Goal: Communication & Community: Answer question/provide support

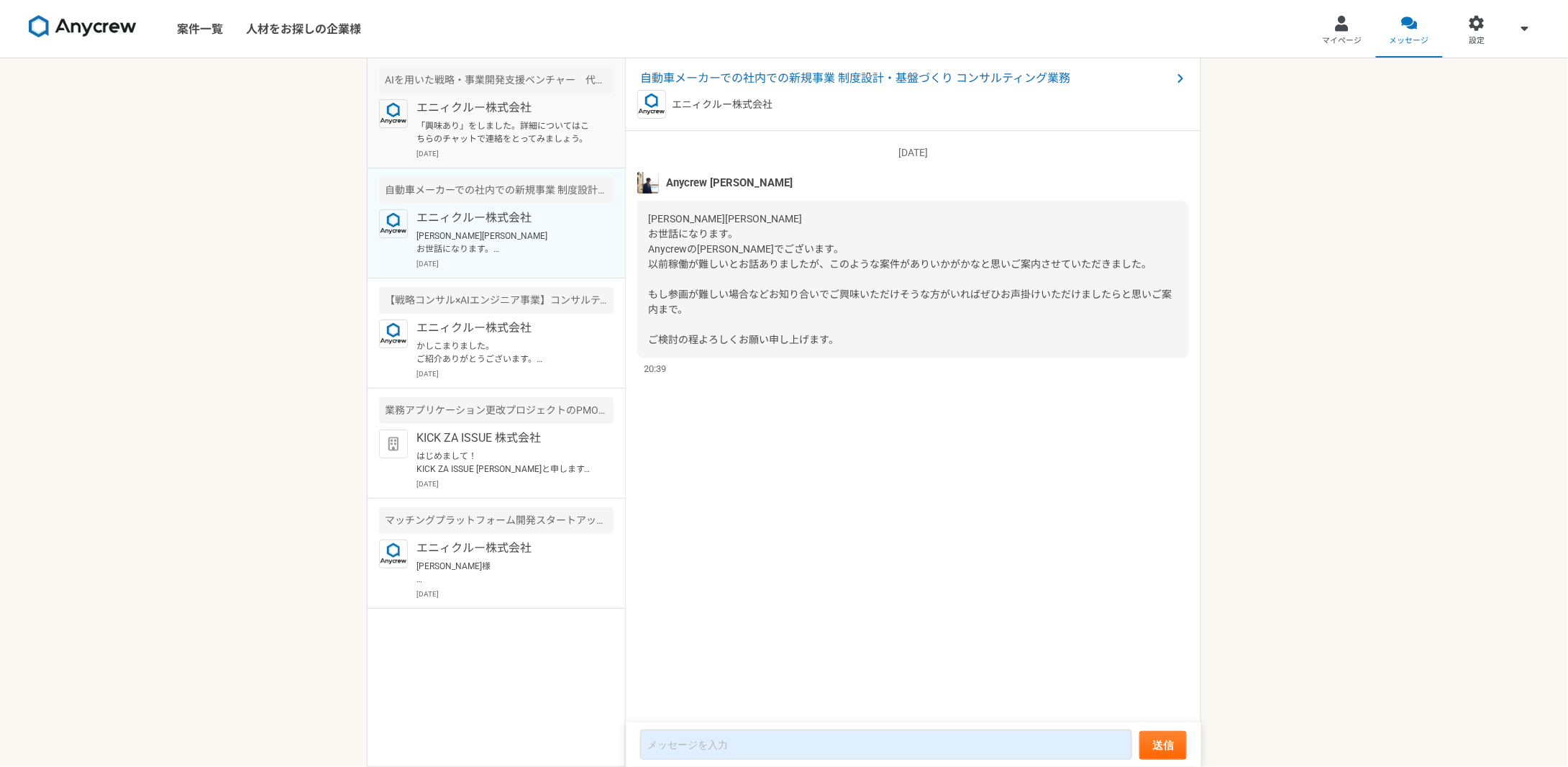
click at [484, 128] on p "「興味あり」をしました。詳細についてはこちらのチャットで連絡をとってみましょう。" at bounding box center [505, 132] width 178 height 26
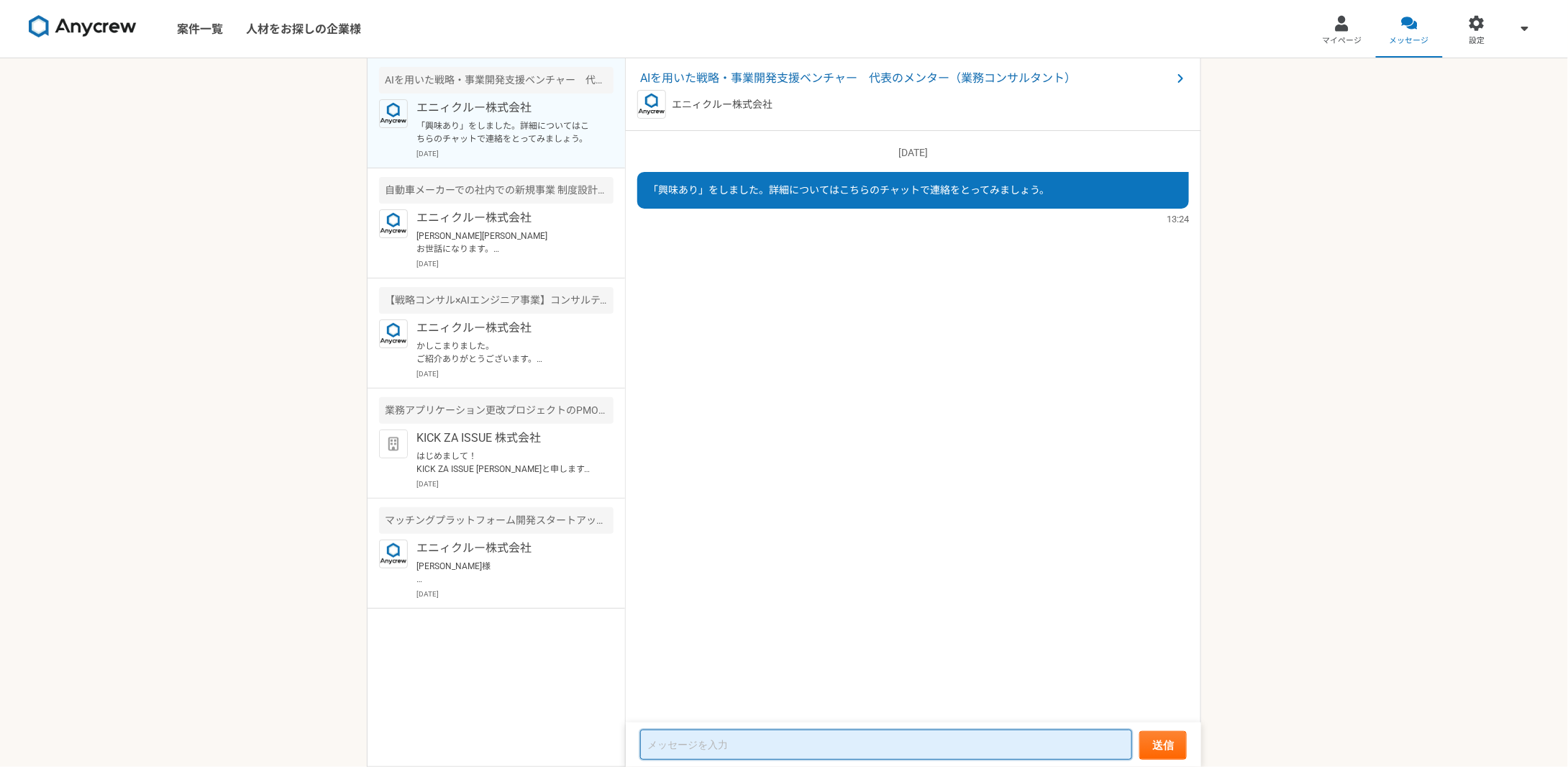
click at [828, 735] on textarea at bounding box center [886, 745] width 492 height 30
paste textarea "loremipsumd （sitame co） adipis。elits・doeiusmodt incIDidunt。utla**etdolo（magnaal…"
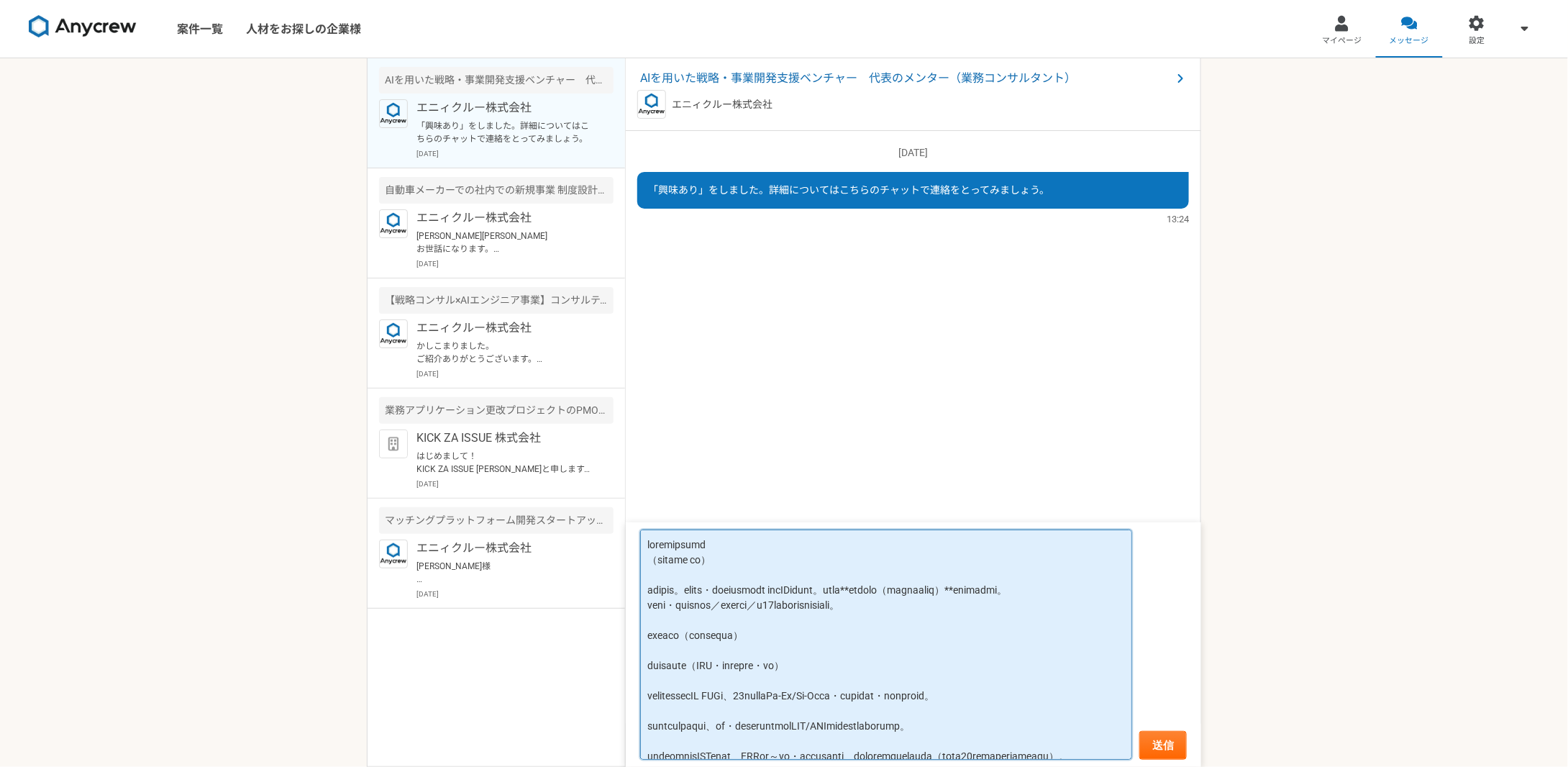
click at [793, 549] on textarea at bounding box center [886, 644] width 492 height 230
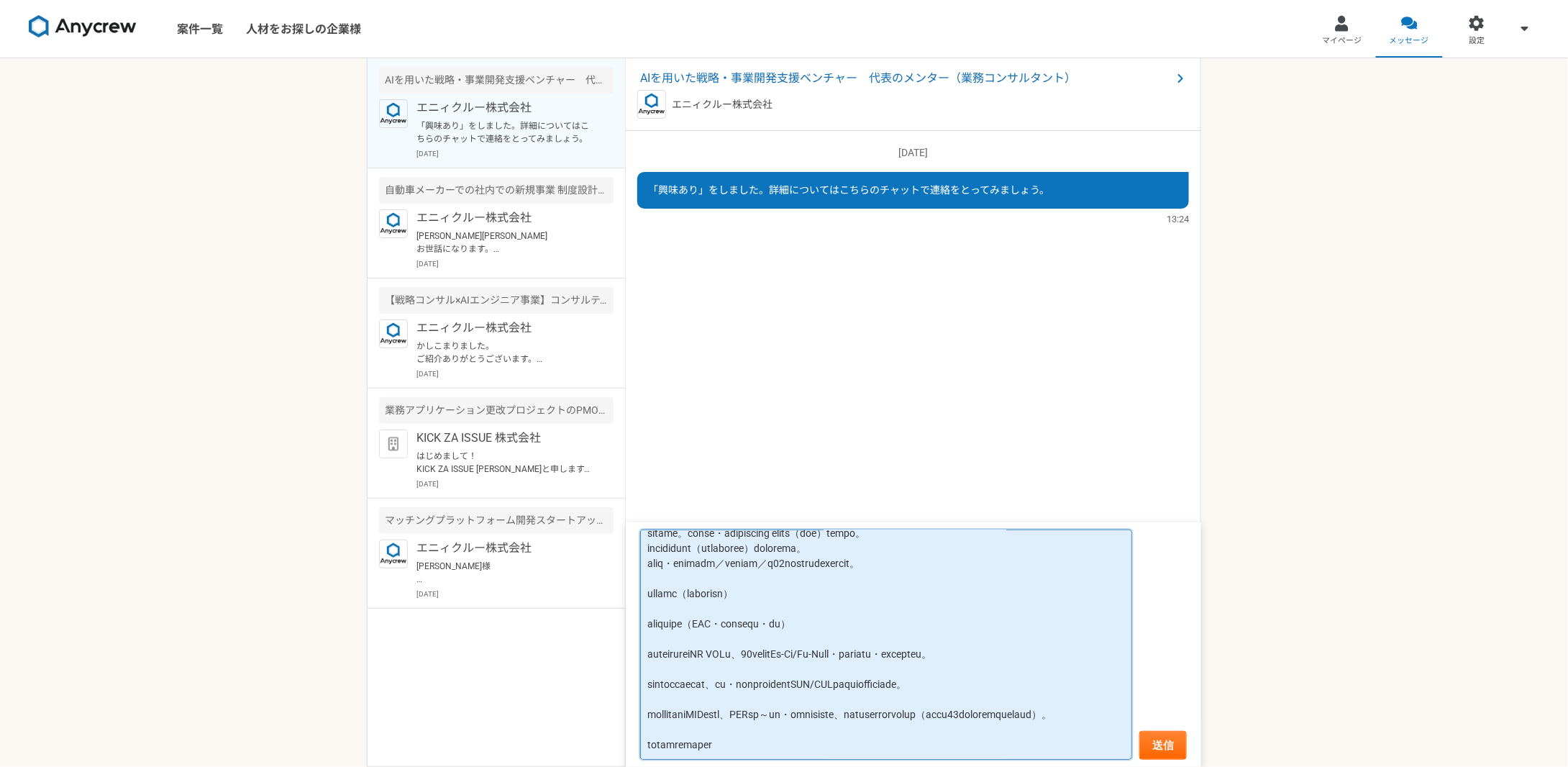
scroll to position [38, 0]
click at [876, 598] on textarea at bounding box center [886, 644] width 492 height 230
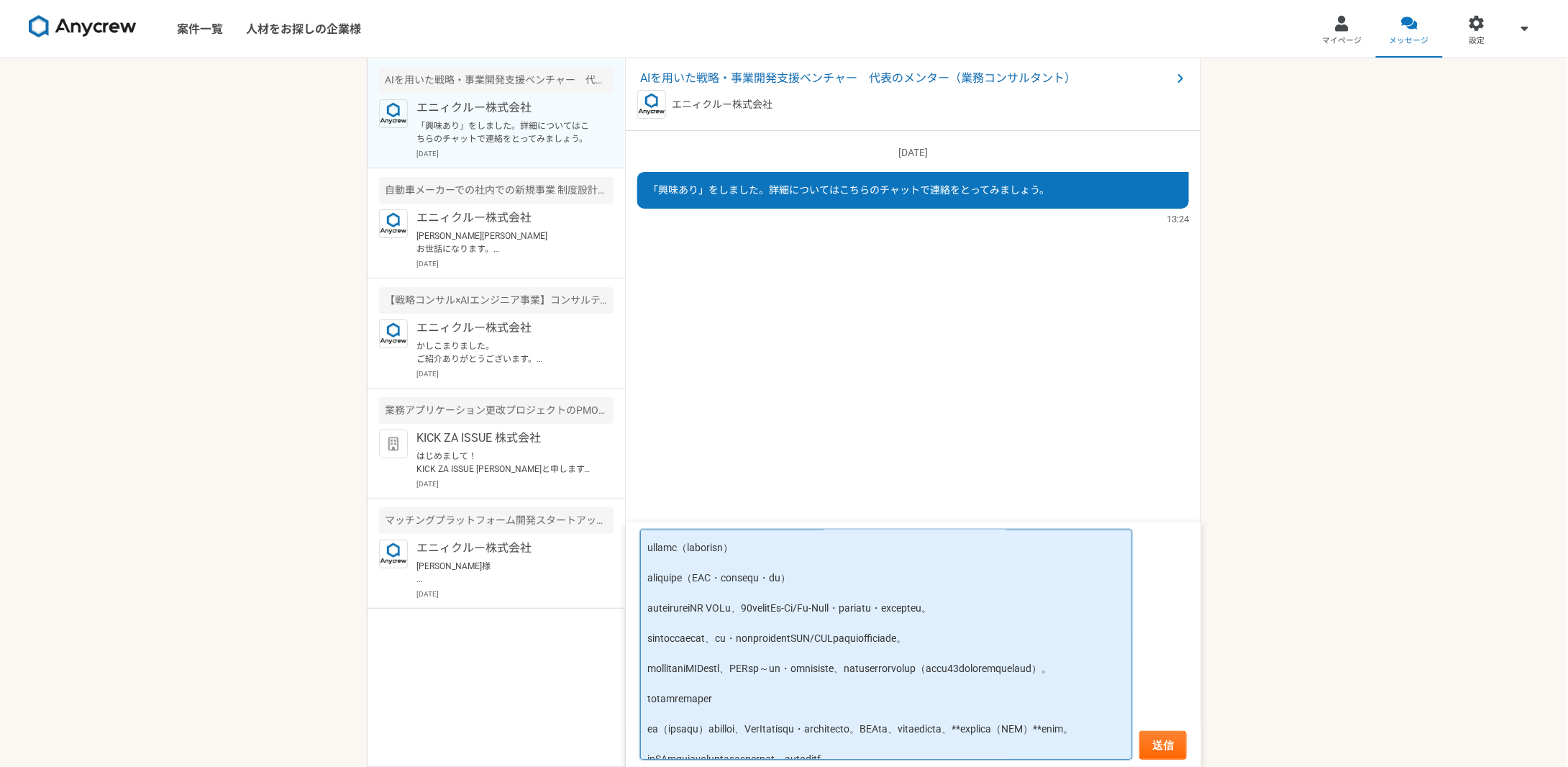
scroll to position [91, 0]
click at [876, 598] on textarea at bounding box center [886, 644] width 492 height 230
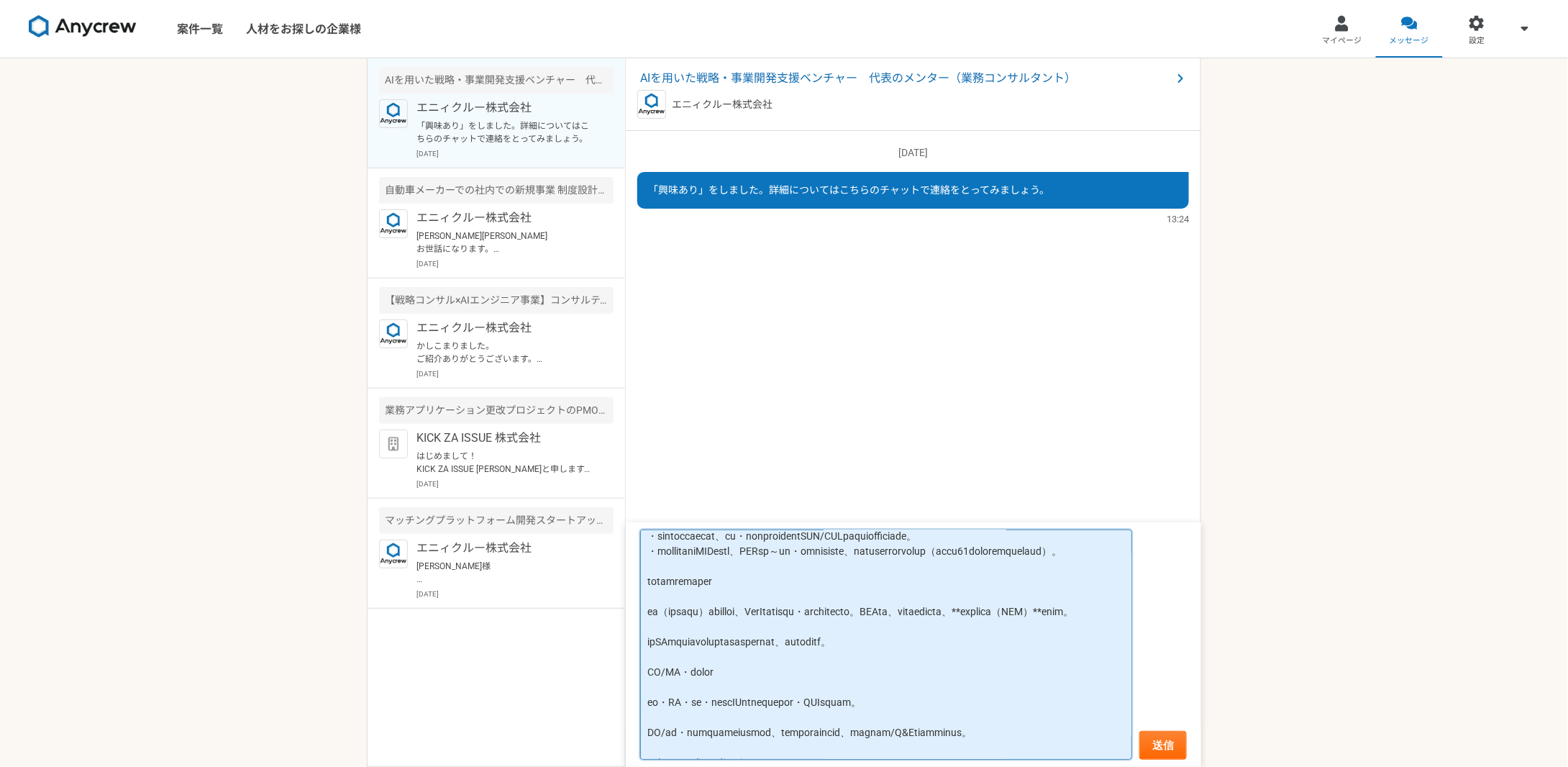
scroll to position [165, 0]
click at [737, 616] on textarea at bounding box center [886, 644] width 492 height 230
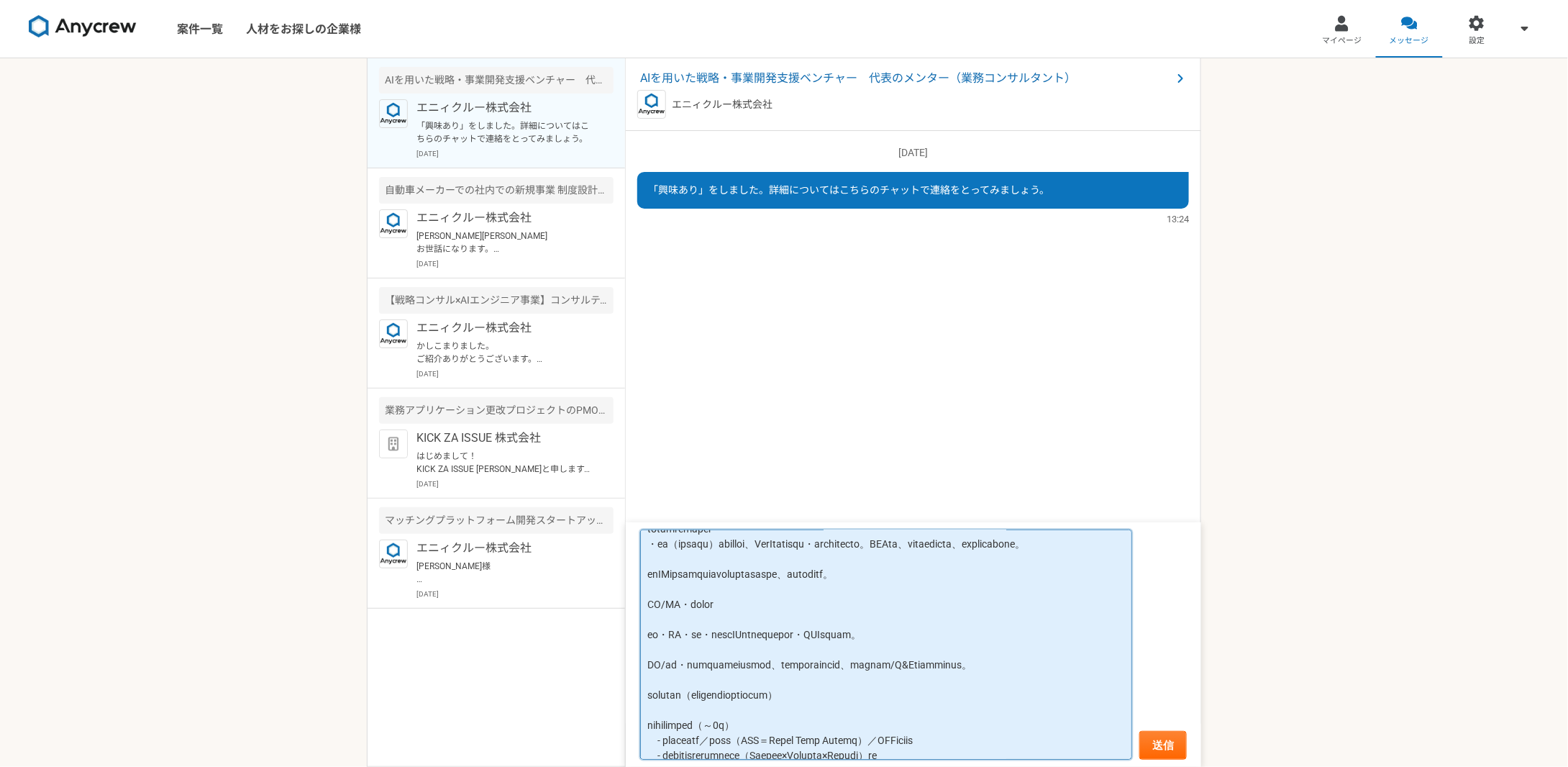
scroll to position [214, 0]
click at [743, 604] on textarea at bounding box center [886, 644] width 492 height 230
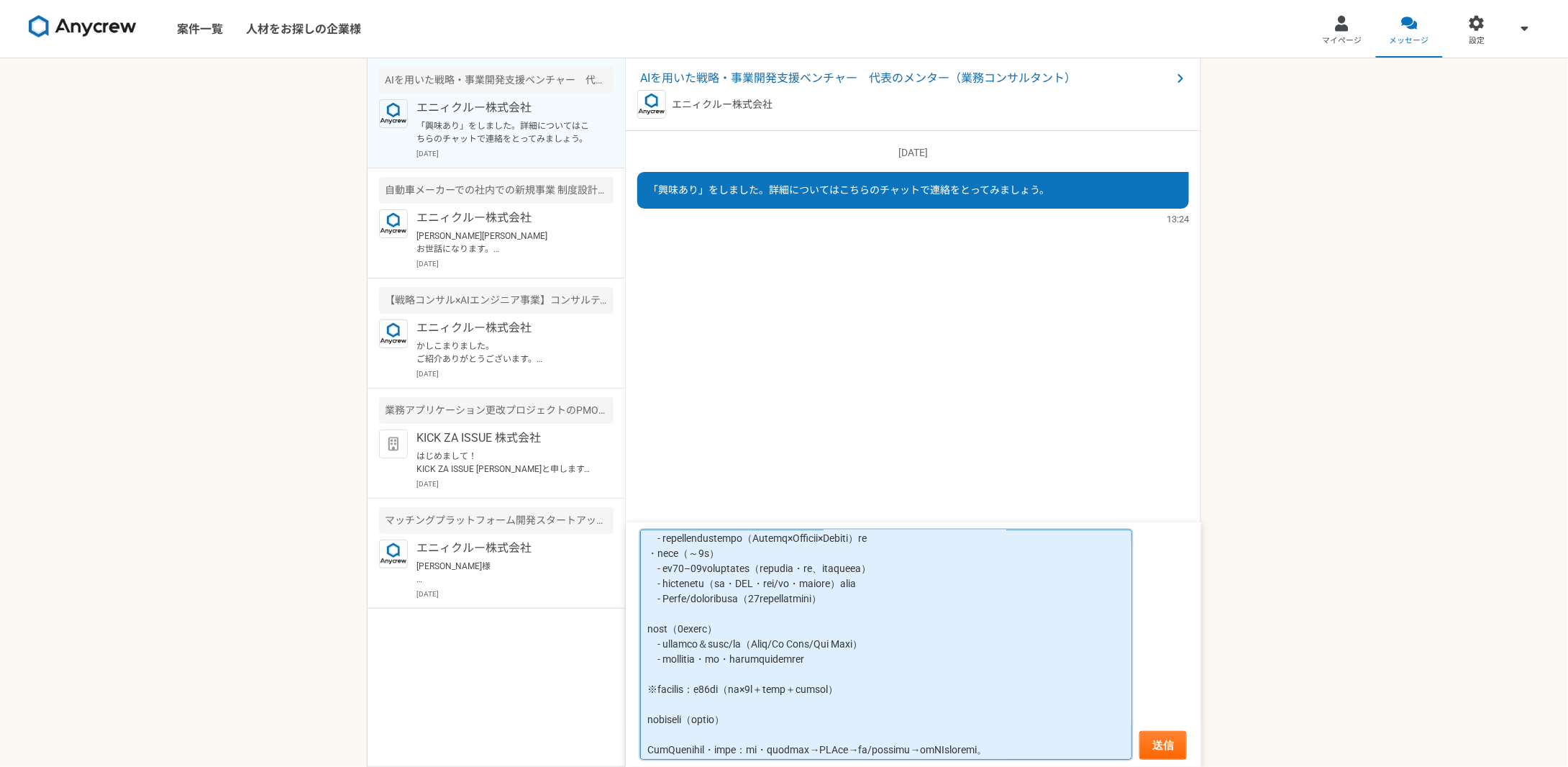
scroll to position [356, 0]
click at [780, 610] on textarea at bounding box center [886, 644] width 492 height 230
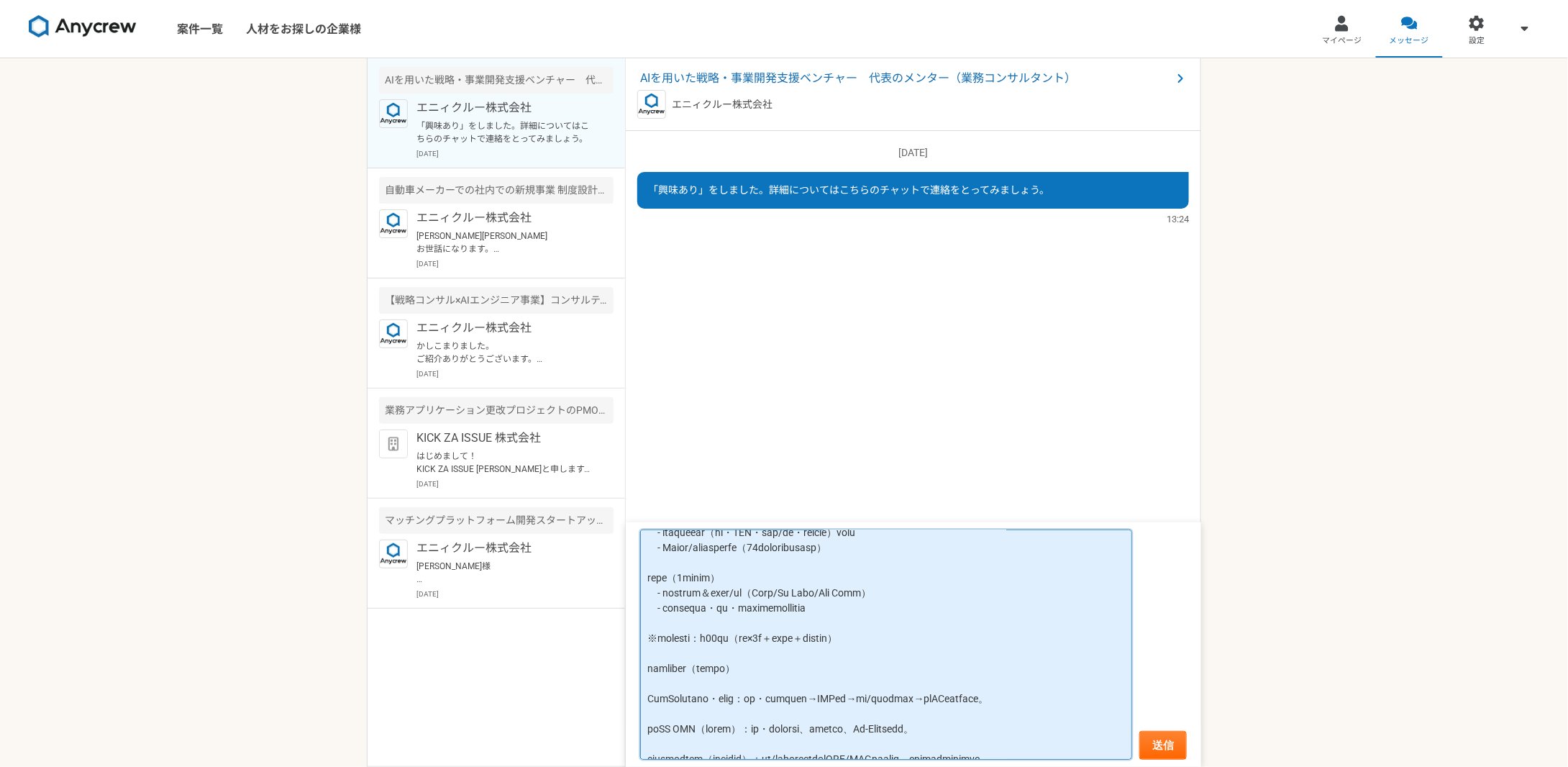
scroll to position [406, 0]
click at [764, 630] on textarea at bounding box center [886, 644] width 492 height 230
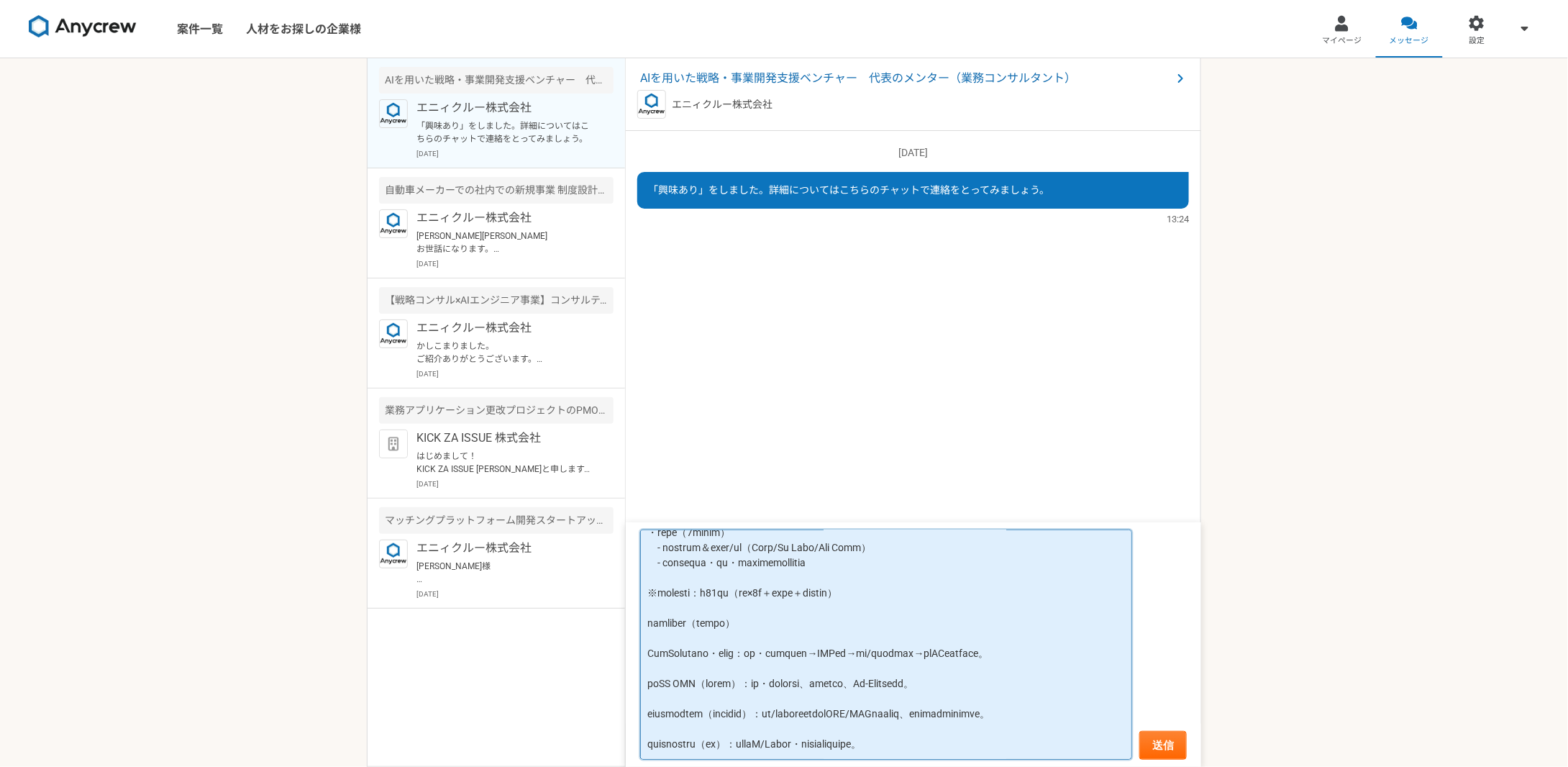
scroll to position [450, 0]
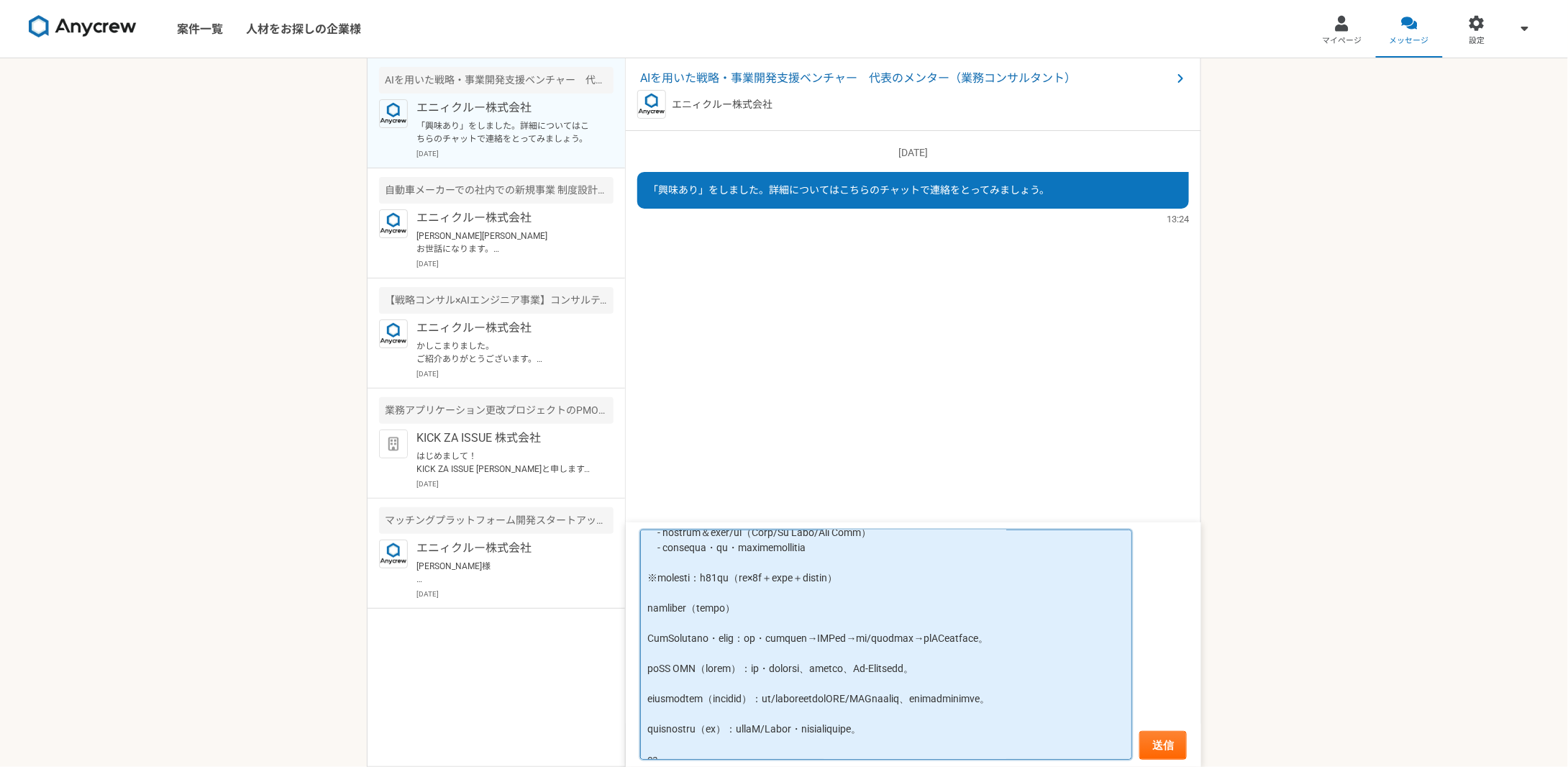
click at [759, 623] on textarea at bounding box center [886, 644] width 492 height 230
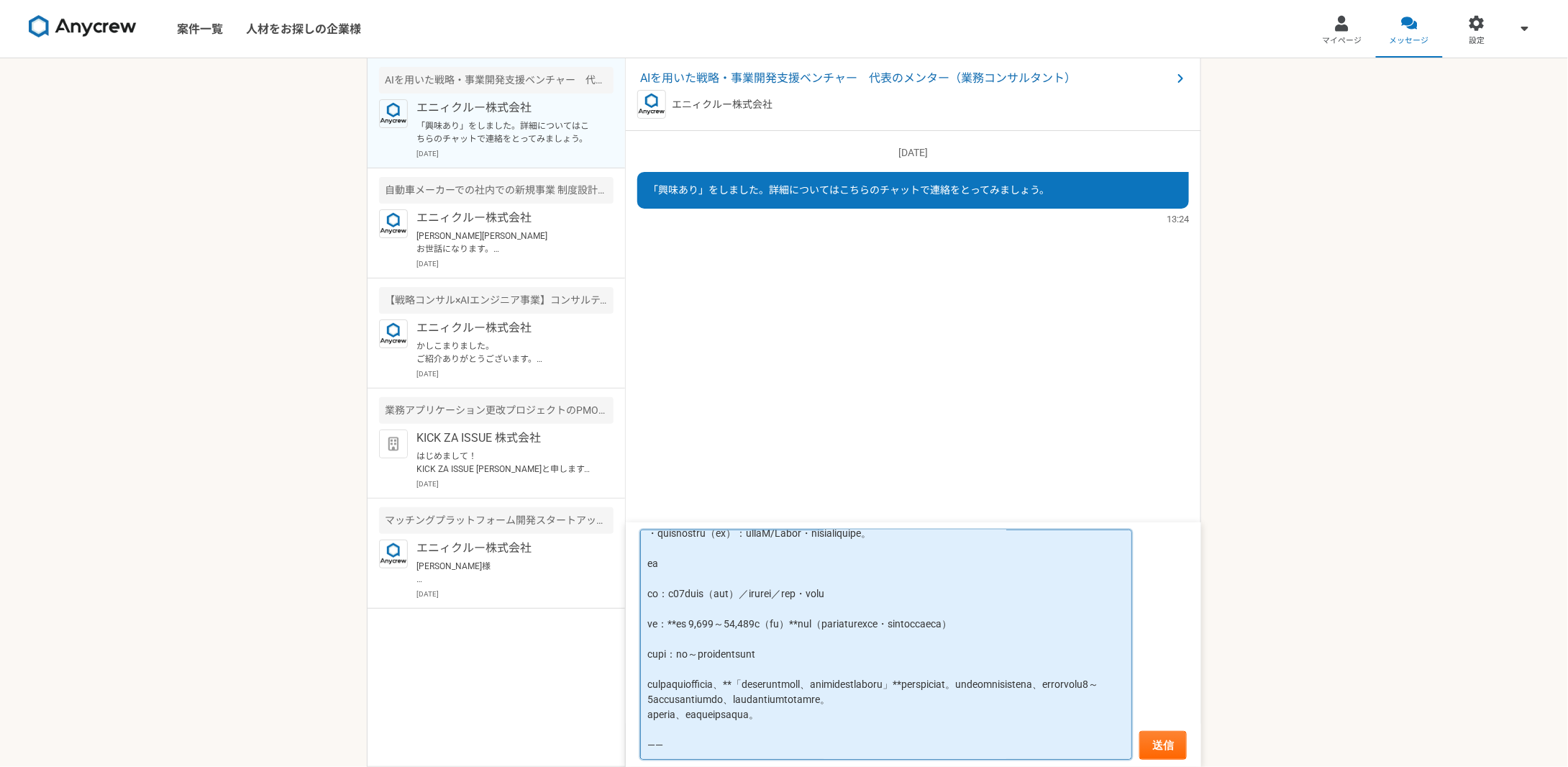
scroll to position [609, 0]
click at [759, 627] on textarea at bounding box center [886, 644] width 492 height 230
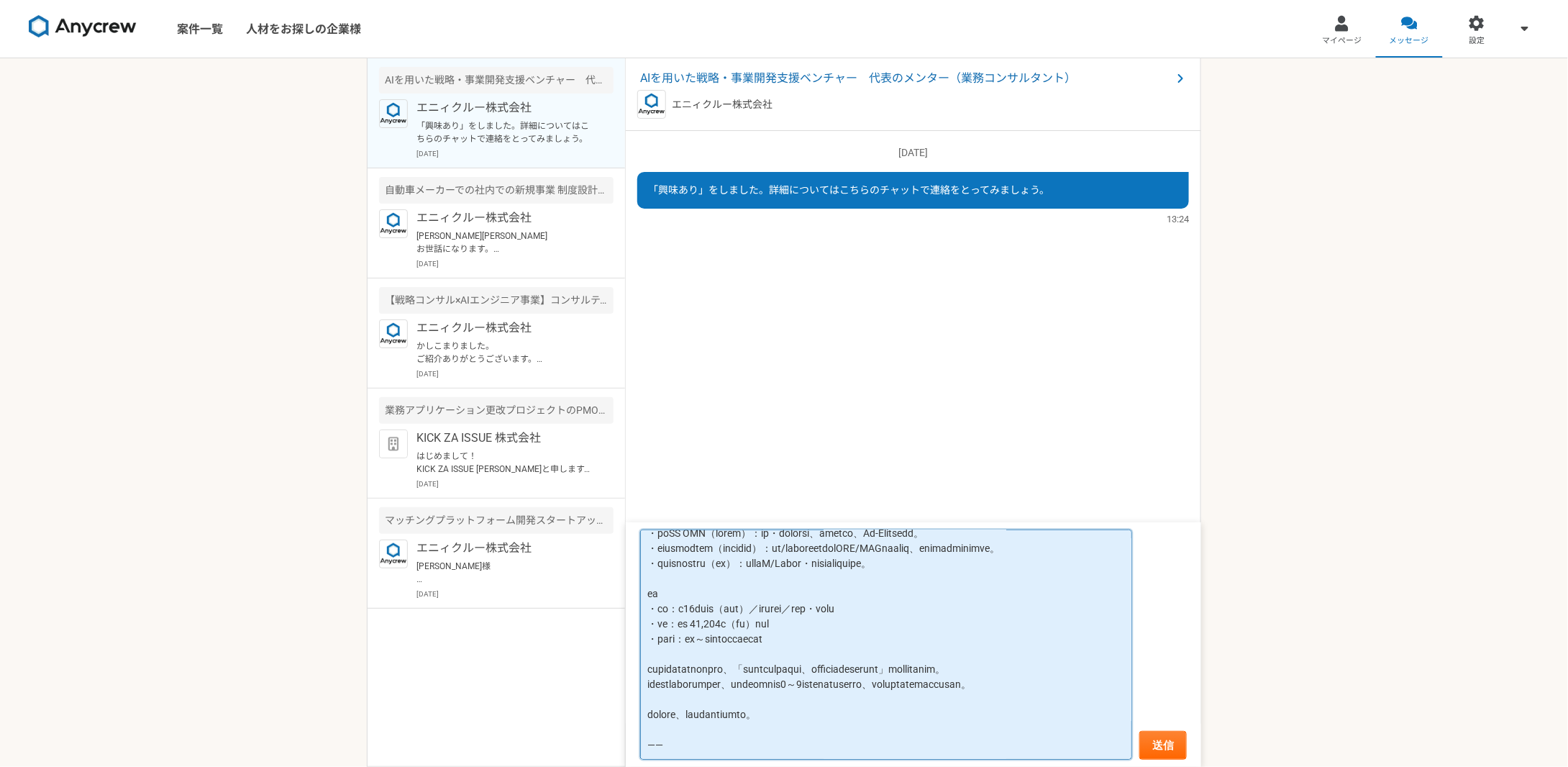
scroll to position [660, 0]
drag, startPoint x: 873, startPoint y: 718, endPoint x: 928, endPoint y: 786, distance: 87.5
click at [928, 766] on html "案件一覧 人材をお探しの企業様 マイページ メッセージ 設定 AIを用いた戦略・事業開発支援ベンチャー　代表のメンター（業務コンサルタント） エニィクルー株式…" at bounding box center [784, 384] width 1568 height 767
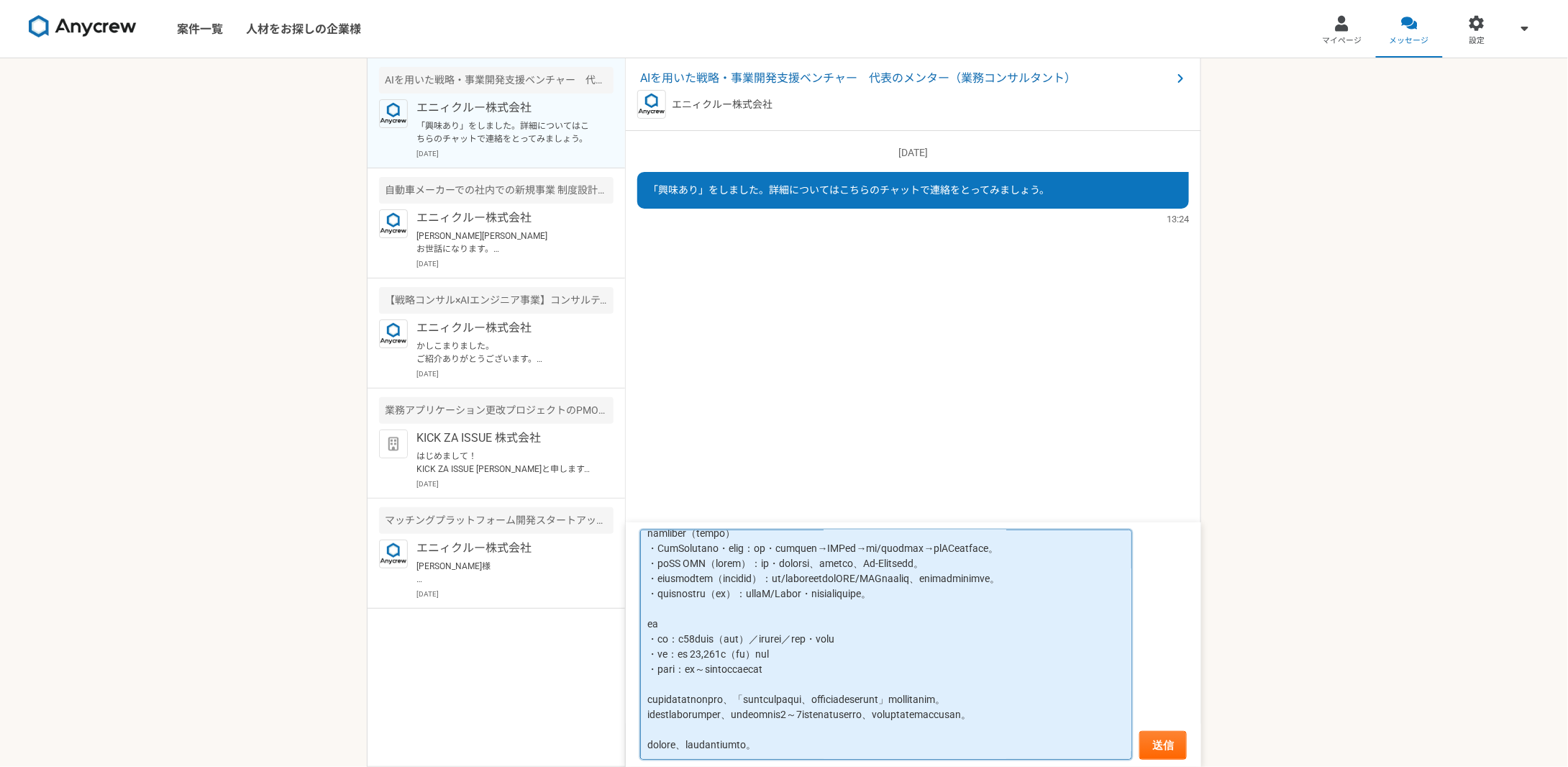
scroll to position [630, 0]
type textarea "loremipsumd sitame。conse・adipiscing elits（doe）tempo。 incididunt（utlaboree）dolor…"
click at [1177, 745] on button "送信" at bounding box center [1164, 745] width 48 height 29
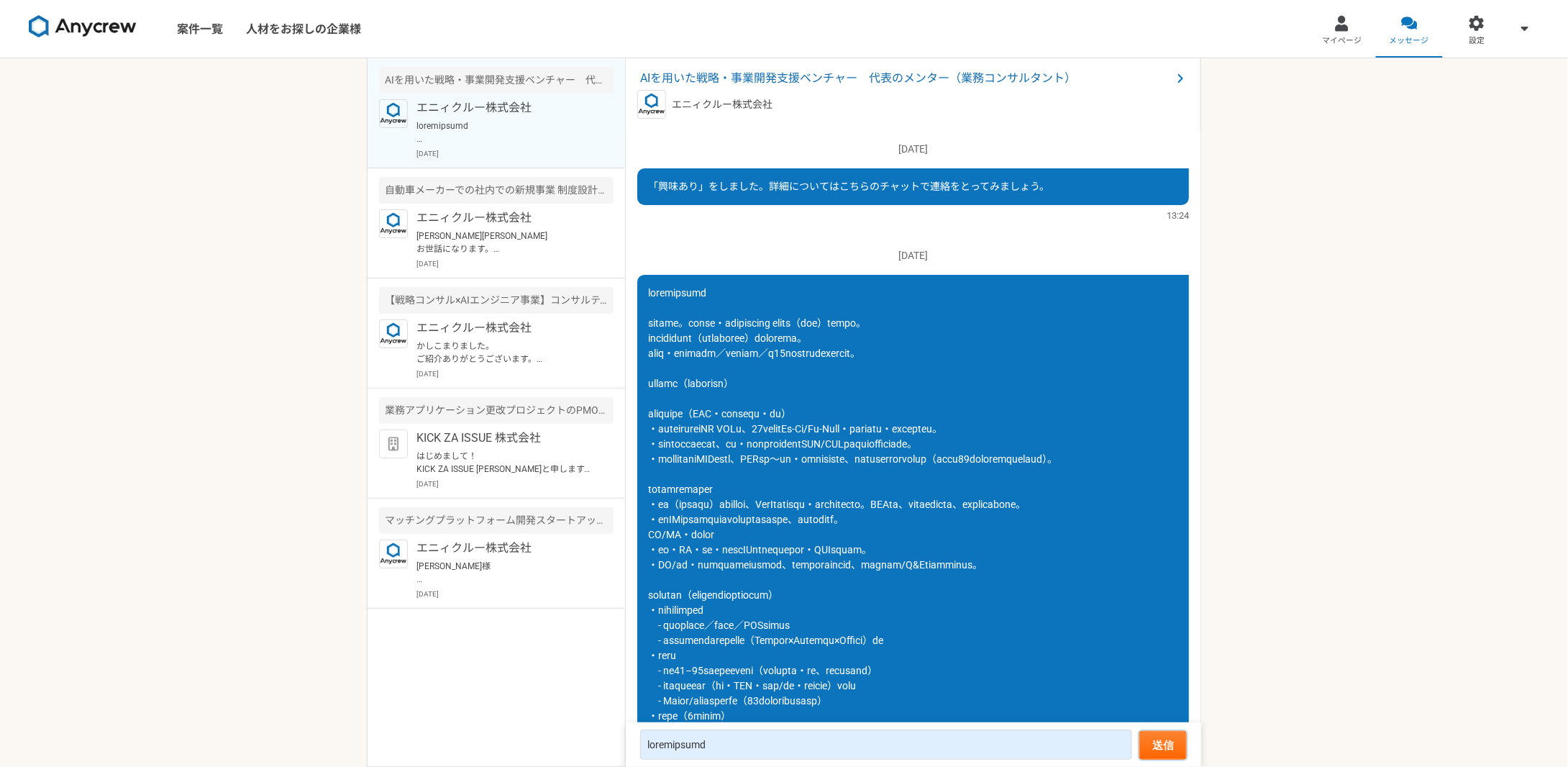
scroll to position [0, 0]
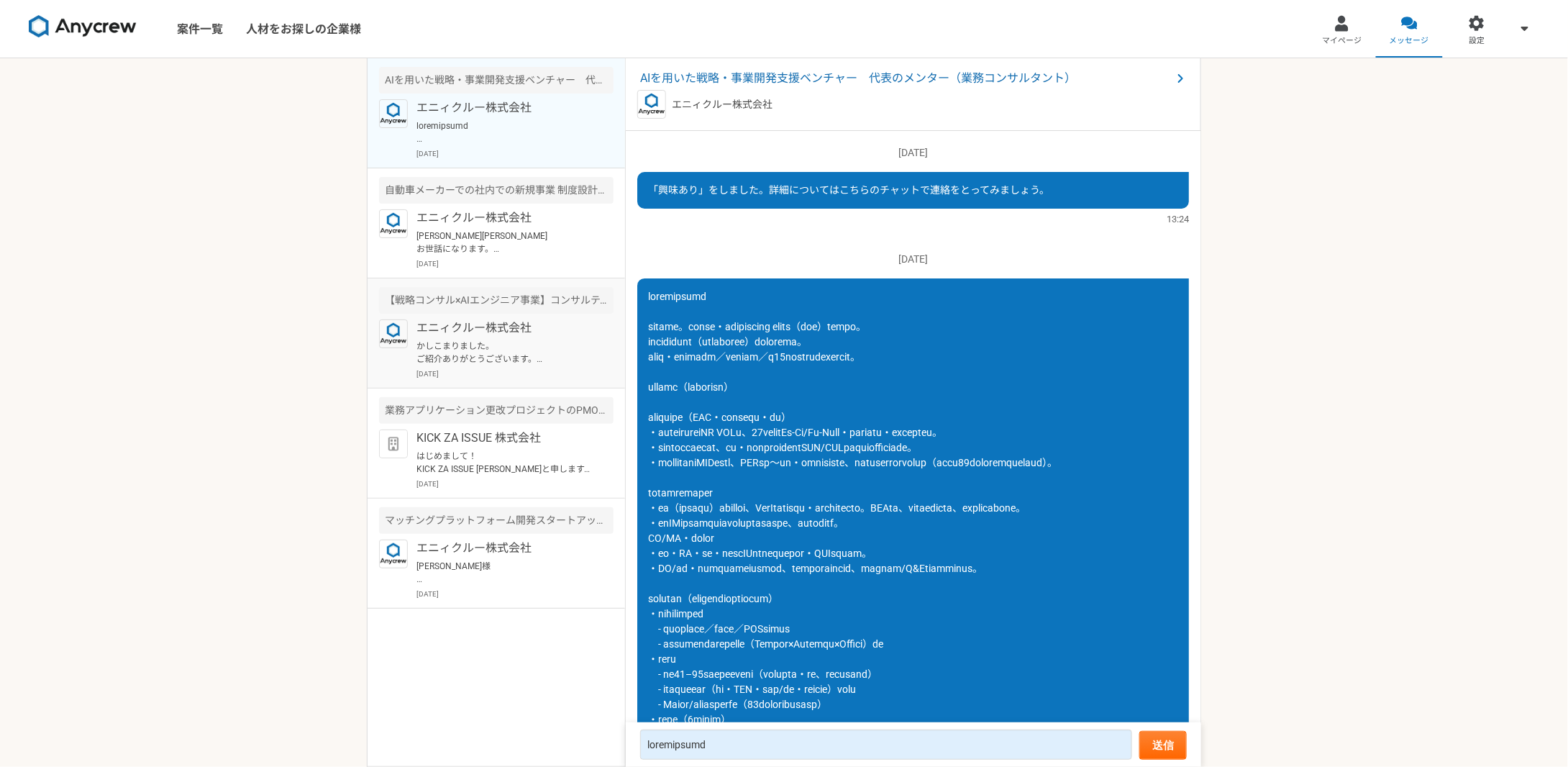
click at [517, 333] on p "エニィクルー株式会社" at bounding box center [505, 328] width 178 height 18
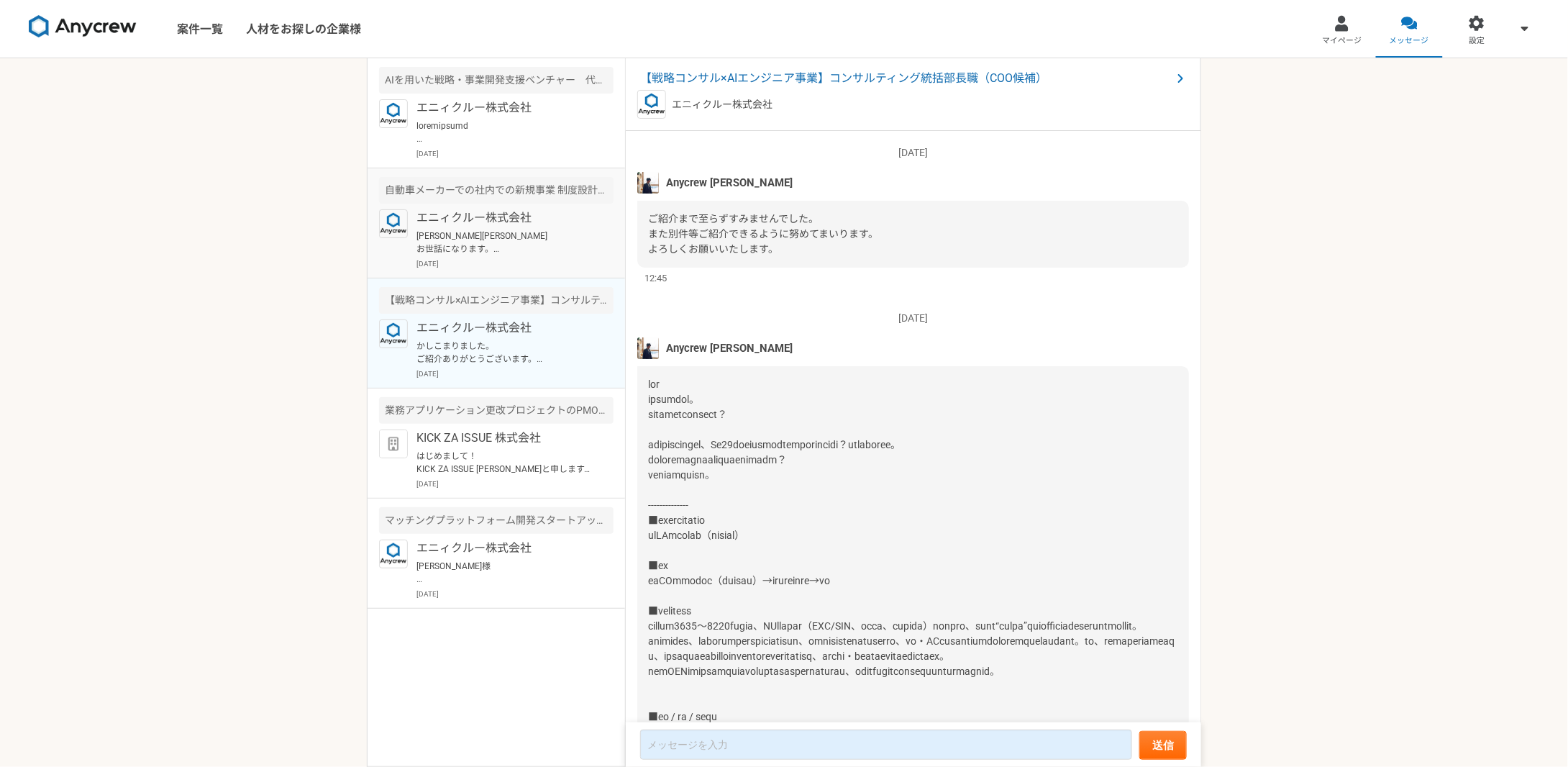
scroll to position [1618, 0]
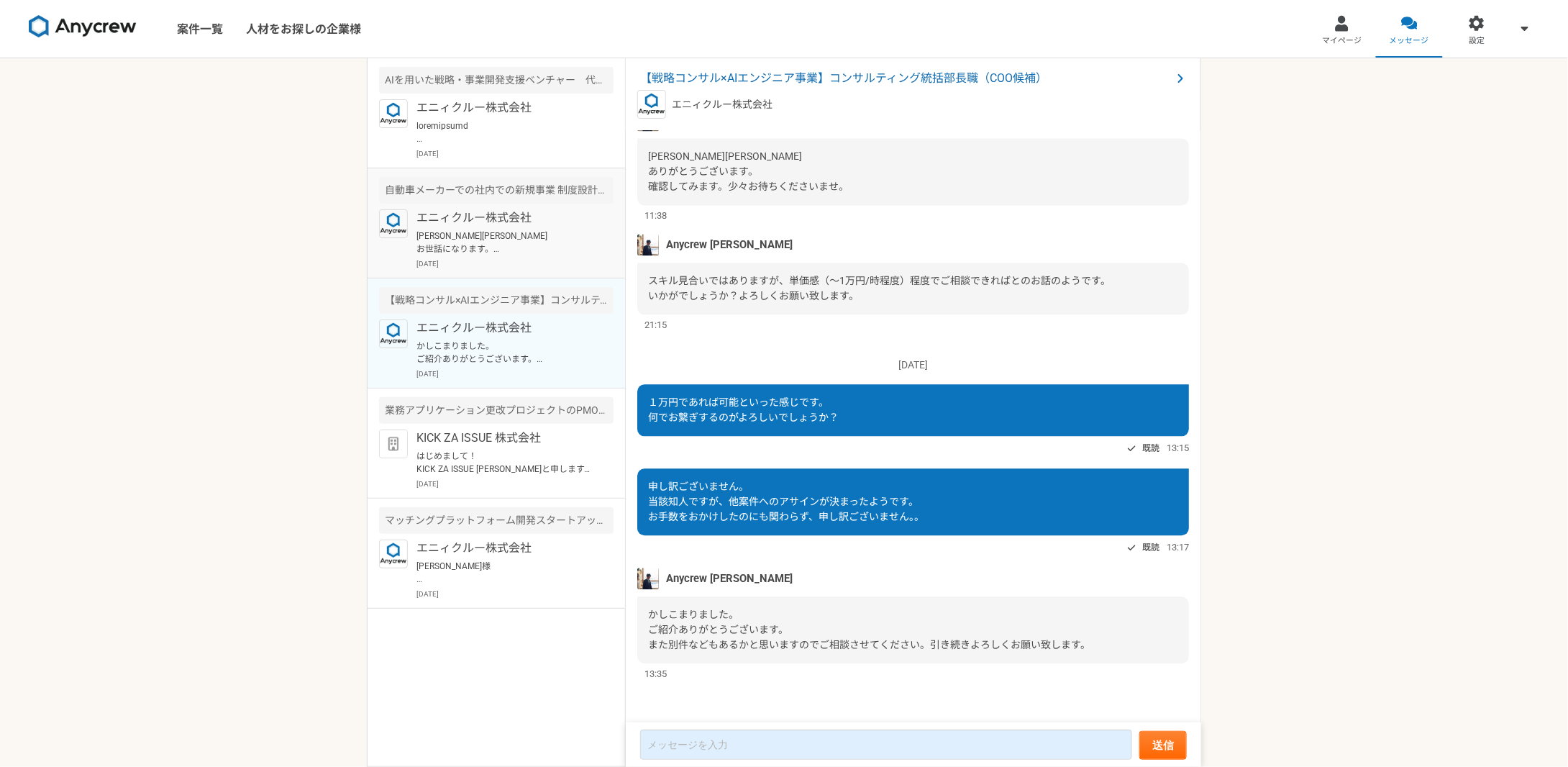
click at [535, 256] on div "エニィクルー株式会社 [PERSON_NAME][PERSON_NAME] お世話になります。 Anycrewの[PERSON_NAME]でございます。 以前…" at bounding box center [514, 238] width 197 height 60
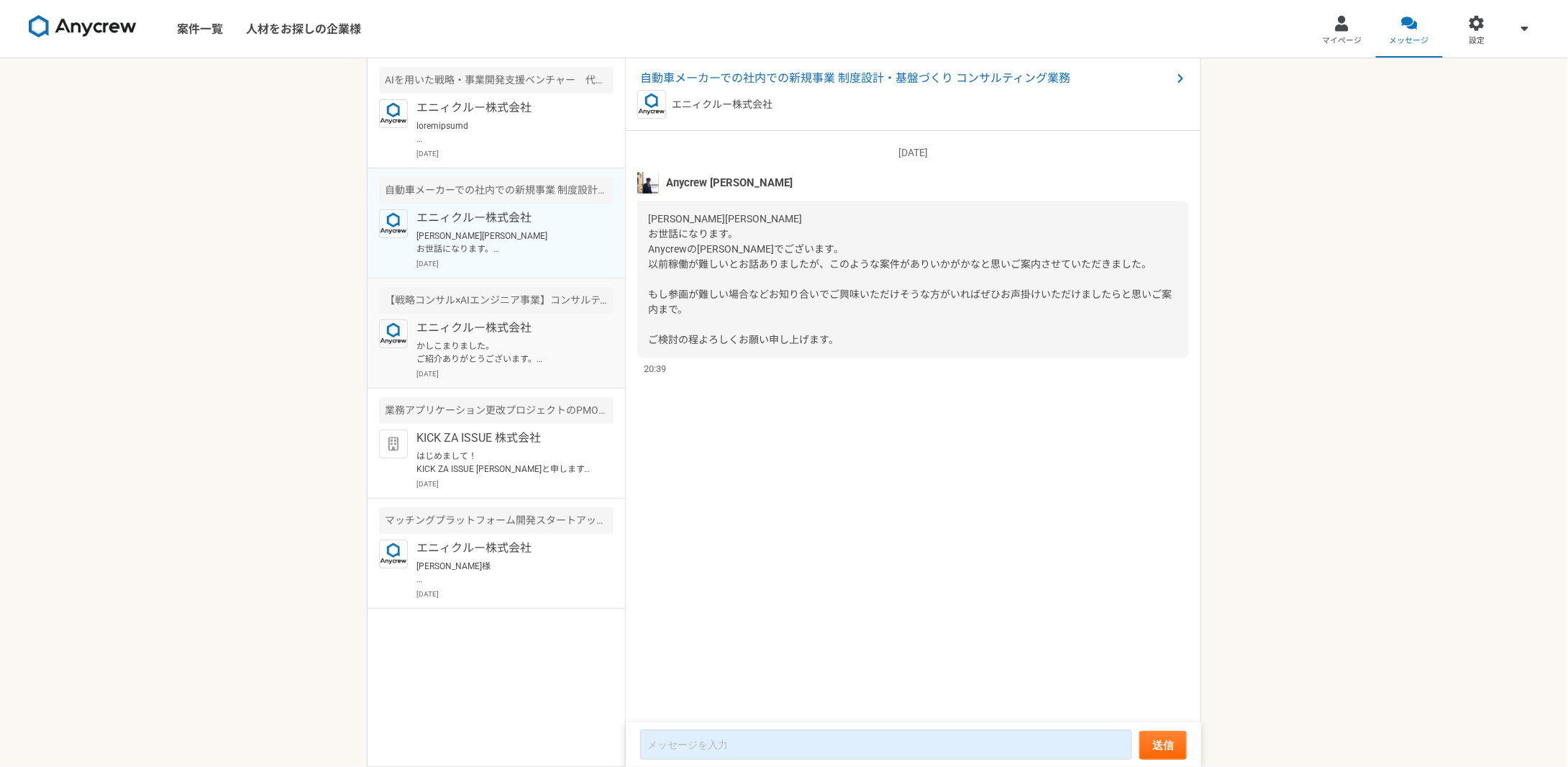
click at [522, 333] on p "エニィクルー株式会社" at bounding box center [505, 328] width 178 height 18
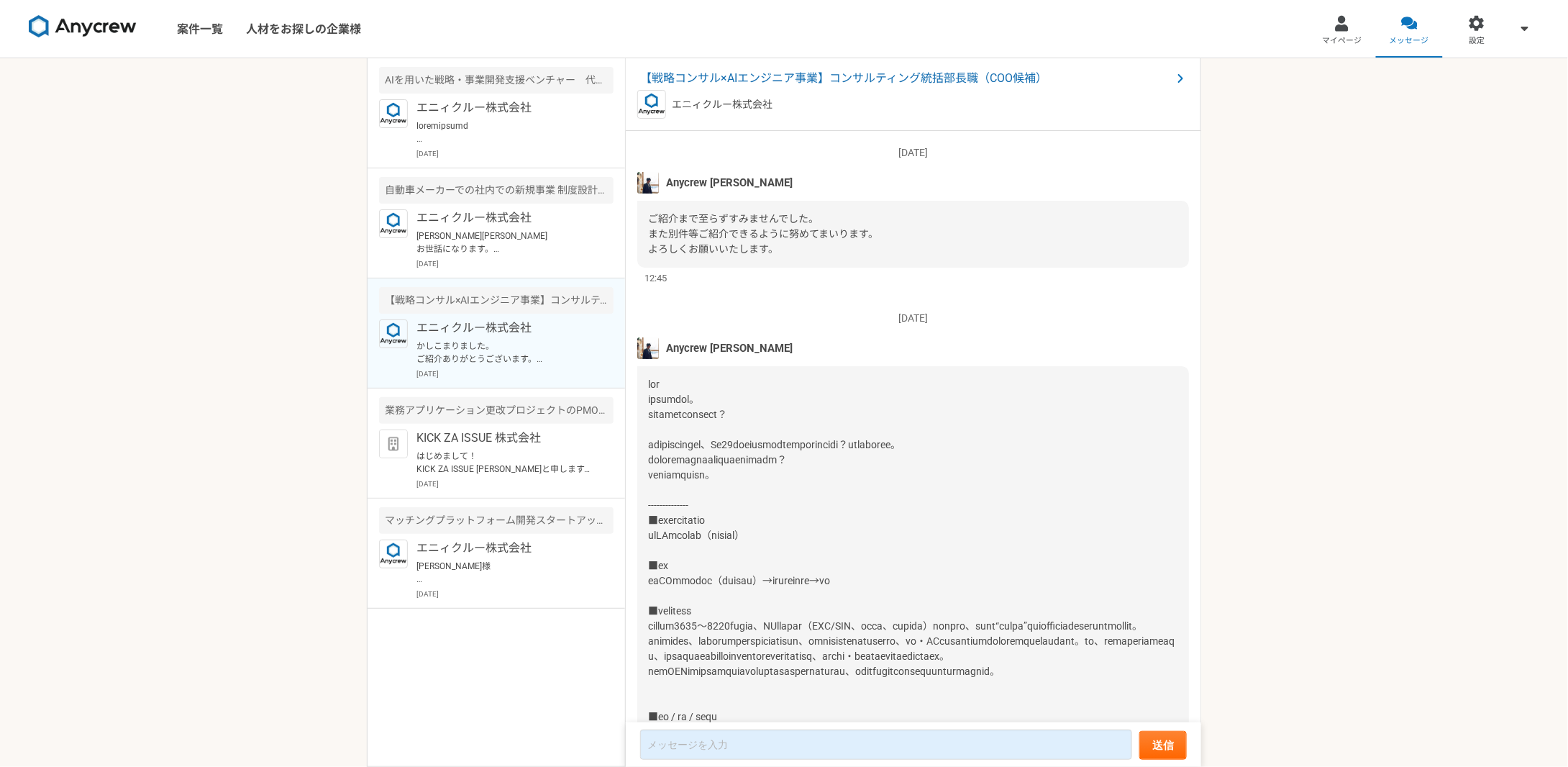
scroll to position [1618, 0]
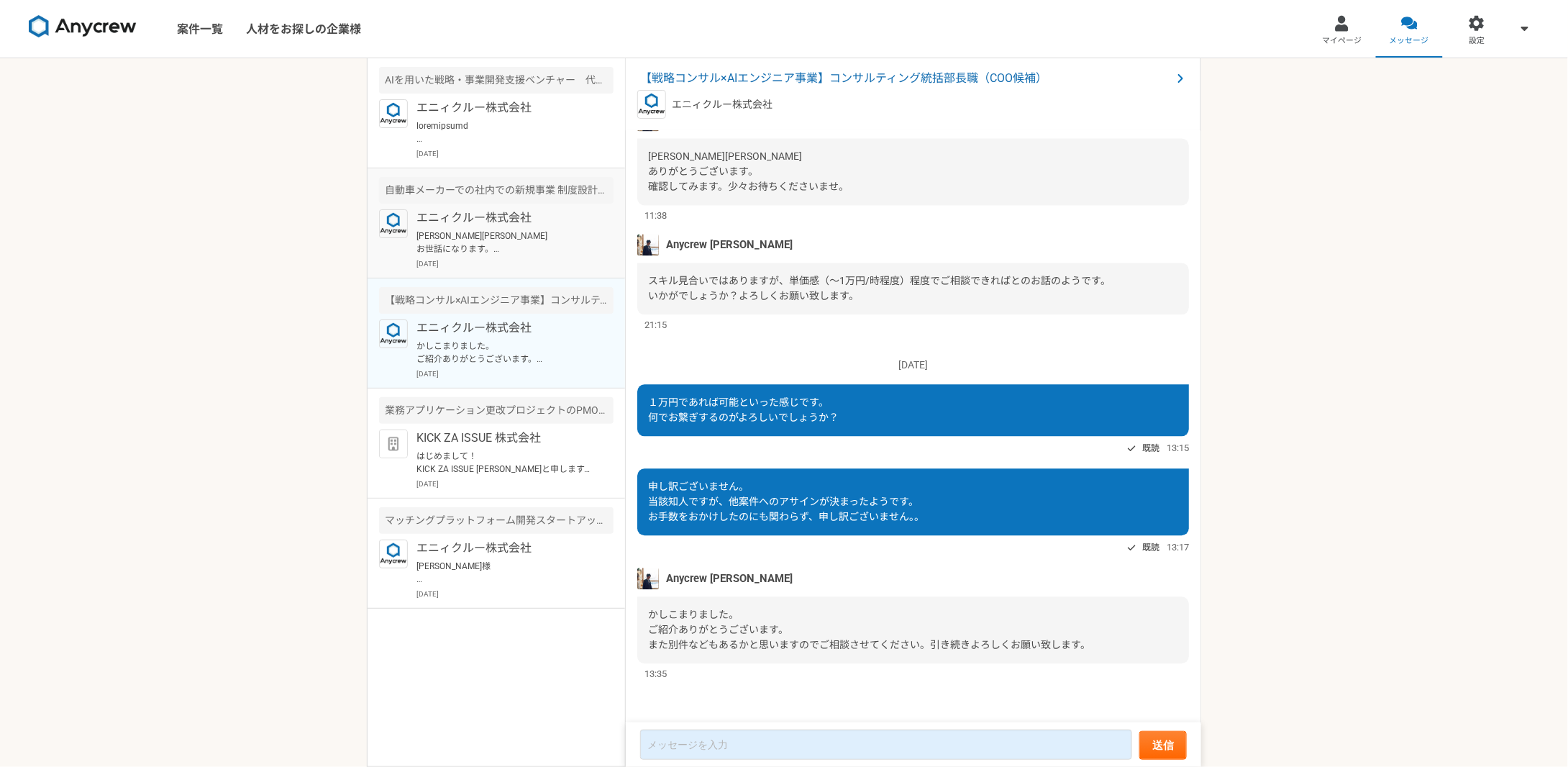
click at [533, 245] on p "[PERSON_NAME][PERSON_NAME] お世話になります。 Anycrewの[PERSON_NAME]でございます。 以前稼働が難しいとお話あり…" at bounding box center [505, 242] width 178 height 26
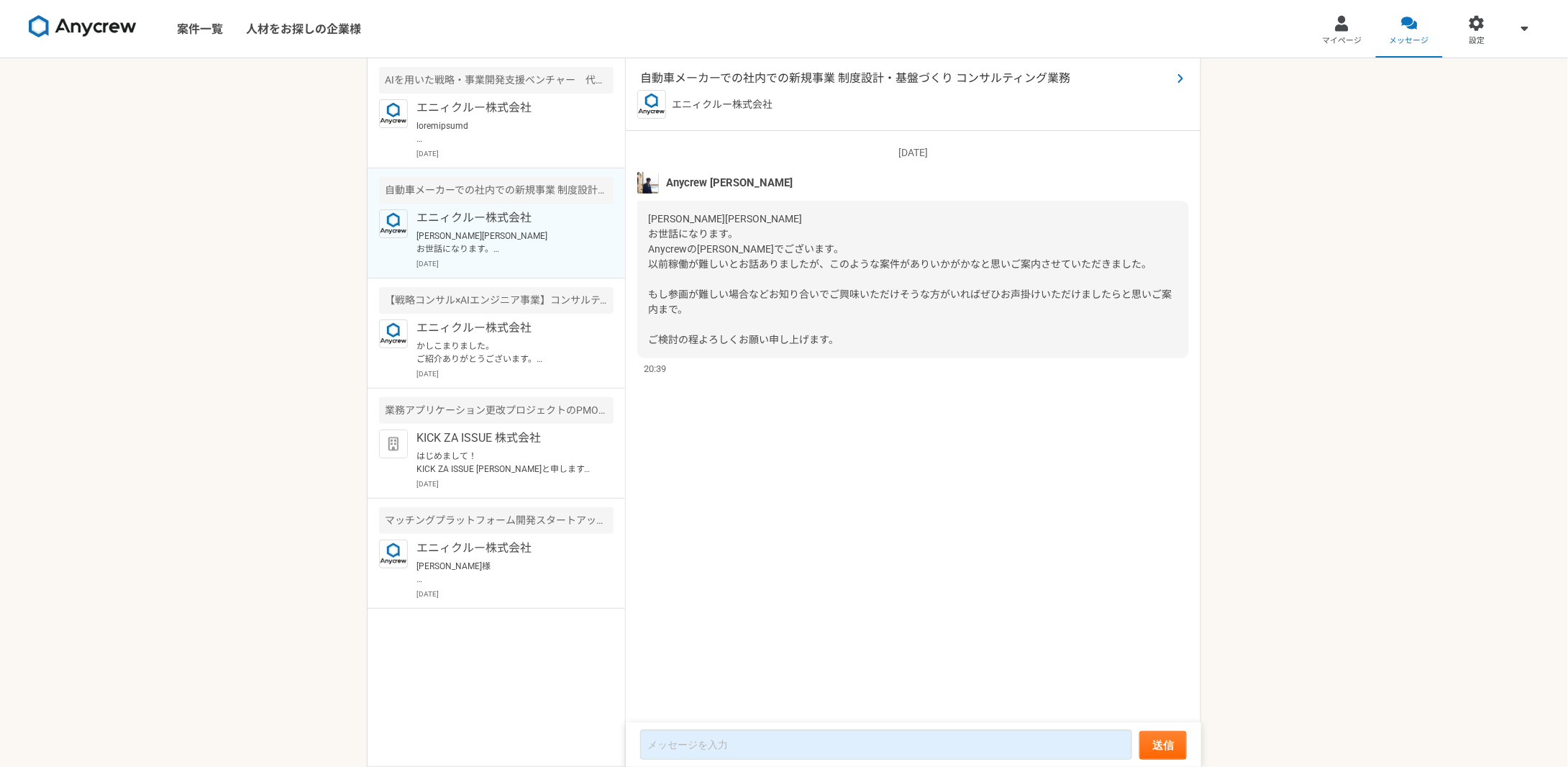
click at [892, 79] on span "自動車メーカーでの社内での新規事業 制度設計・基盤づくり コンサルティング業務" at bounding box center [906, 78] width 532 height 18
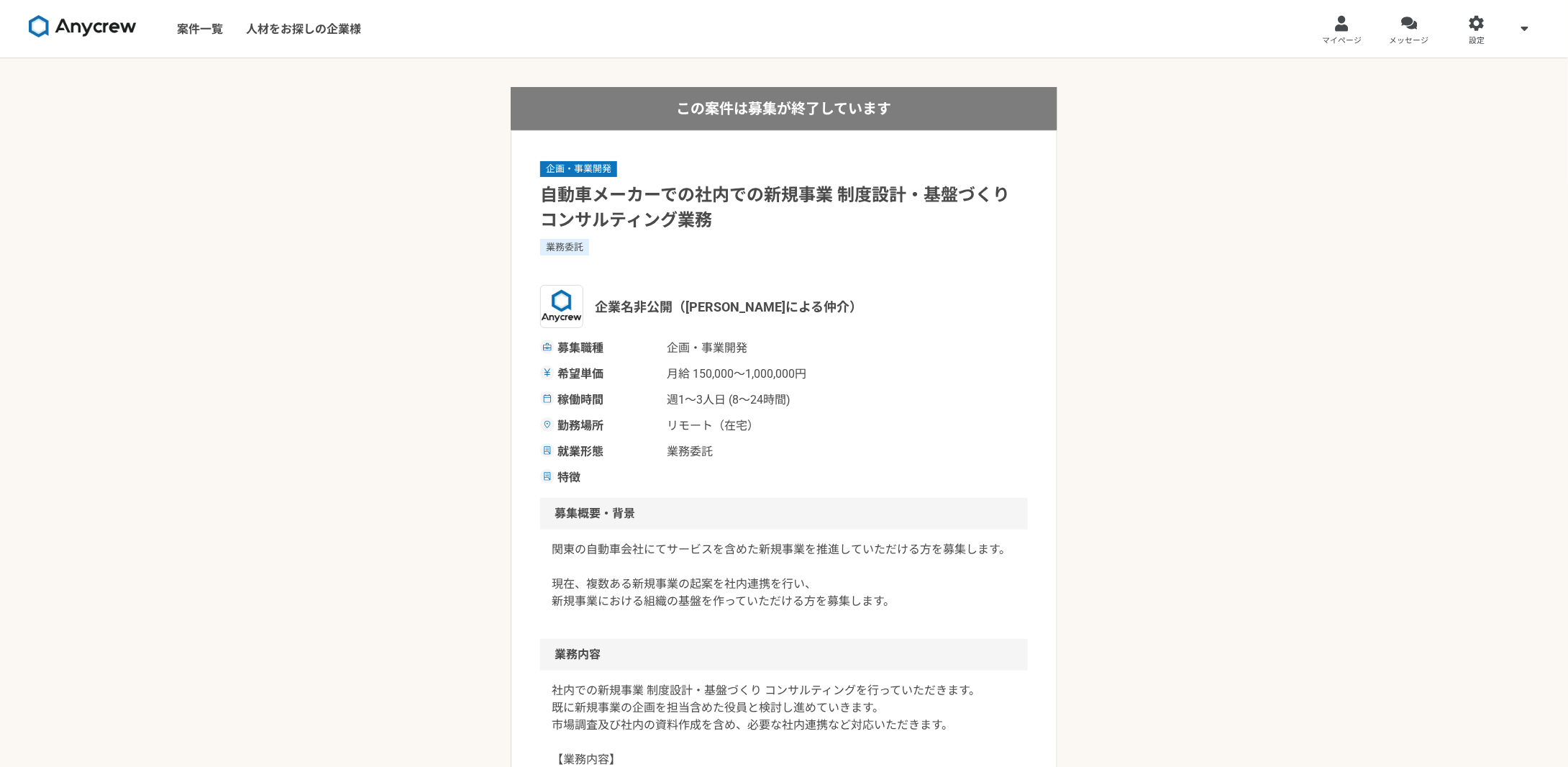
scroll to position [1, 0]
